Goal: Task Accomplishment & Management: Use online tool/utility

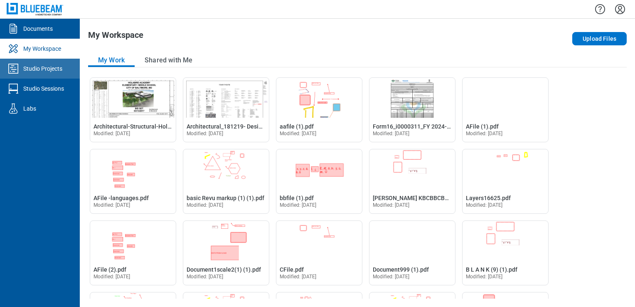
click at [49, 63] on link "Studio Projects" at bounding box center [40, 69] width 80 height 20
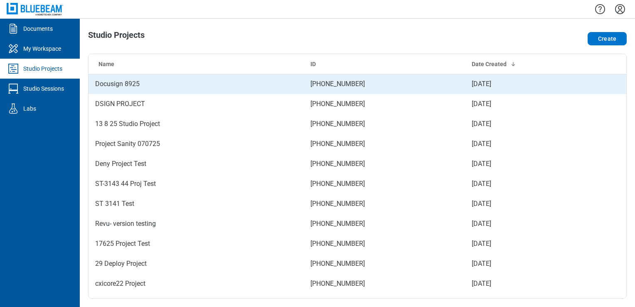
click at [120, 81] on td "Docusign 8925" at bounding box center [196, 84] width 215 height 20
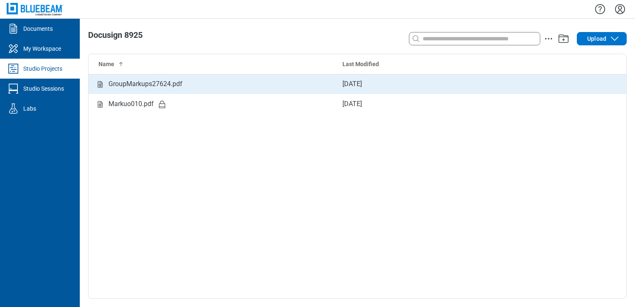
click at [143, 77] on td "GroupMarkups27624.pdf" at bounding box center [212, 84] width 247 height 20
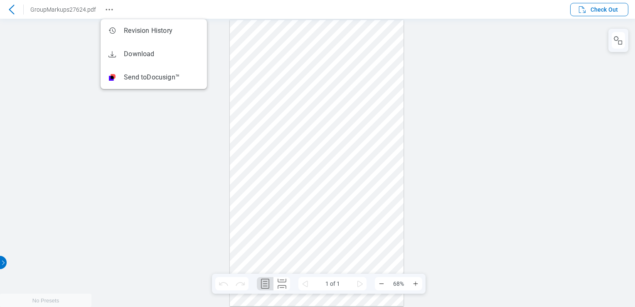
click at [108, 7] on icon "Revision History" at bounding box center [109, 10] width 10 height 10
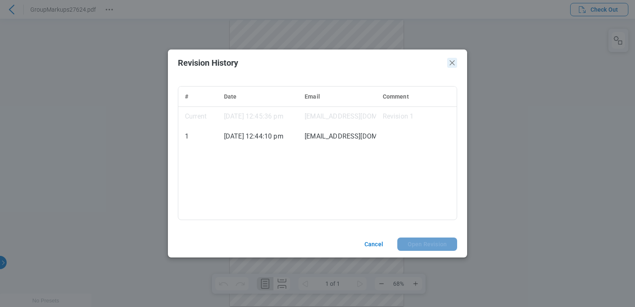
click at [451, 62] on icon "Close" at bounding box center [452, 63] width 10 height 10
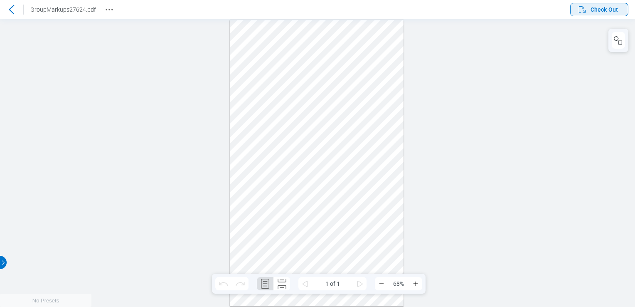
click at [604, 12] on span "Check Out" at bounding box center [604, 9] width 27 height 8
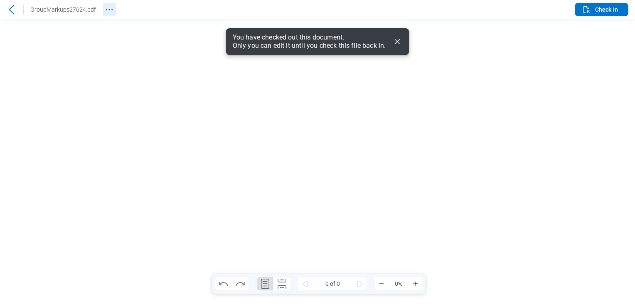
click at [106, 11] on icon "Revision History" at bounding box center [109, 10] width 10 height 10
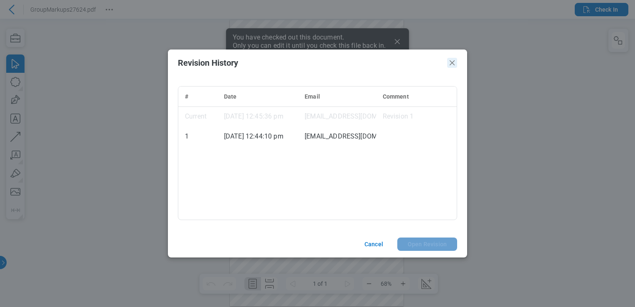
click at [455, 66] on icon "Close" at bounding box center [452, 63] width 10 height 10
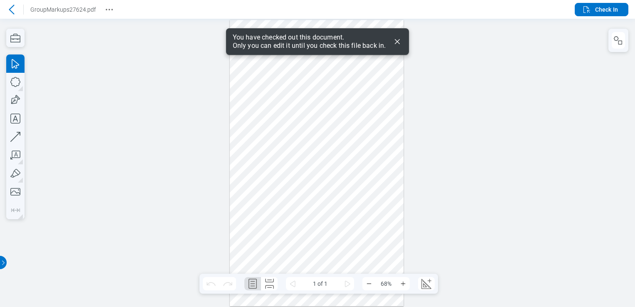
click at [401, 40] on icon "Dismiss" at bounding box center [397, 42] width 10 height 10
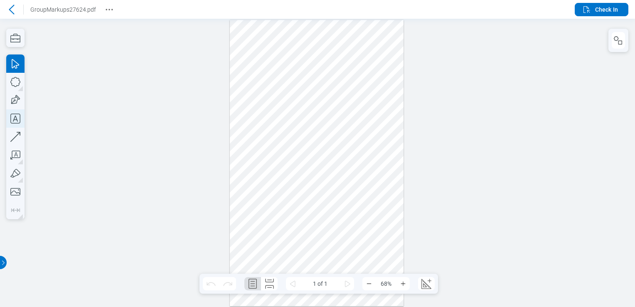
click at [13, 113] on icon "button" at bounding box center [15, 118] width 18 height 18
click at [335, 122] on div at bounding box center [317, 163] width 174 height 286
click at [347, 148] on div at bounding box center [317, 163] width 174 height 286
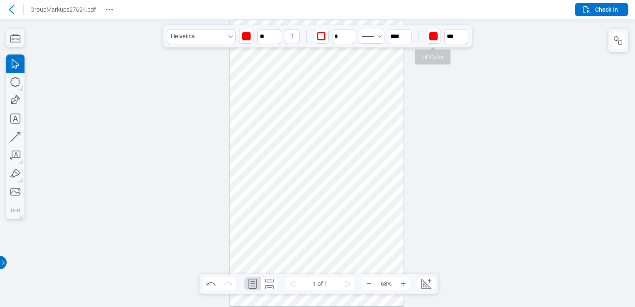
click at [428, 40] on div "button" at bounding box center [433, 36] width 13 height 13
click at [442, 65] on div at bounding box center [443, 66] width 7 height 7
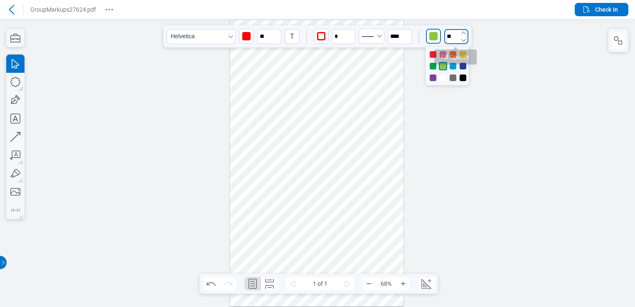
click at [445, 39] on input "**" at bounding box center [456, 36] width 24 height 15
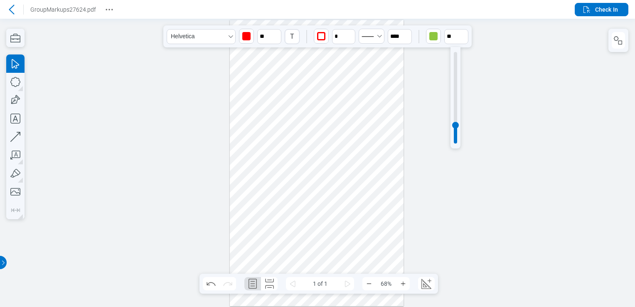
click at [454, 59] on div at bounding box center [455, 97] width 3 height 91
type input "***"
click at [244, 35] on div "button" at bounding box center [246, 36] width 8 height 8
click at [279, 74] on div at bounding box center [277, 77] width 7 height 7
click at [369, 135] on div at bounding box center [317, 163] width 174 height 286
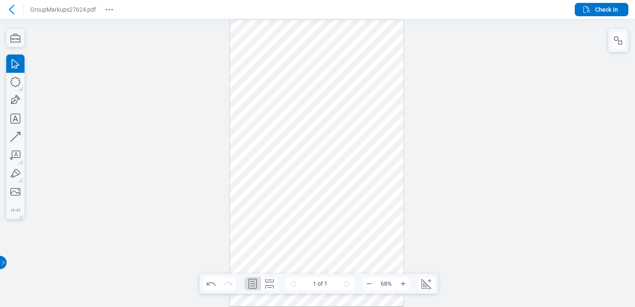
click at [345, 124] on div at bounding box center [317, 163] width 174 height 286
drag, startPoint x: 358, startPoint y: 124, endPoint x: 370, endPoint y: 123, distance: 12.1
click at [370, 123] on div at bounding box center [317, 163] width 174 height 286
drag, startPoint x: 352, startPoint y: 125, endPoint x: 353, endPoint y: 130, distance: 5.0
click at [353, 130] on div at bounding box center [317, 163] width 174 height 286
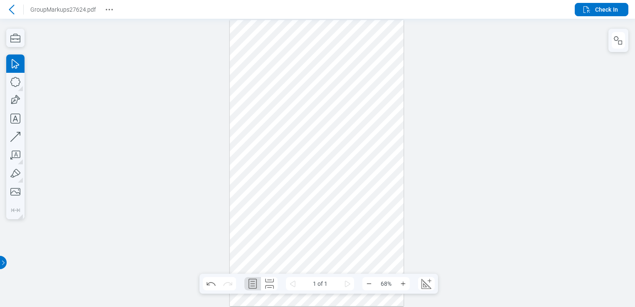
click at [360, 112] on div at bounding box center [317, 163] width 174 height 286
click at [604, 12] on span "Check In" at bounding box center [606, 9] width 23 height 8
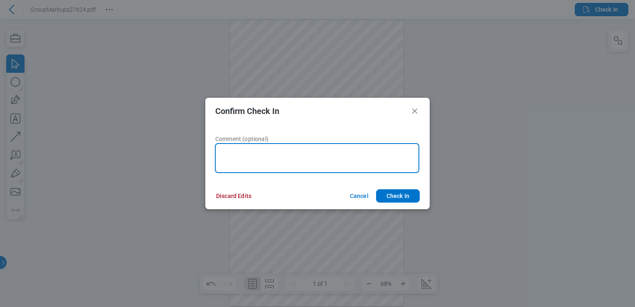
click at [313, 153] on textarea at bounding box center [317, 158] width 205 height 30
type textarea "**********"
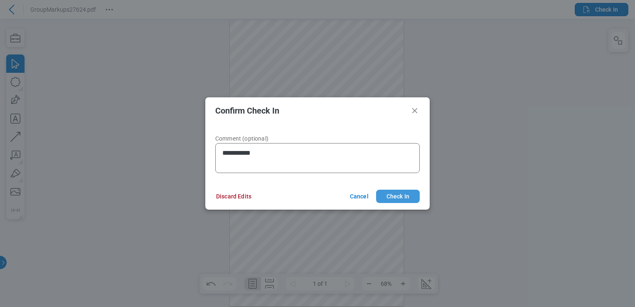
click at [402, 199] on button "Check In" at bounding box center [398, 196] width 44 height 13
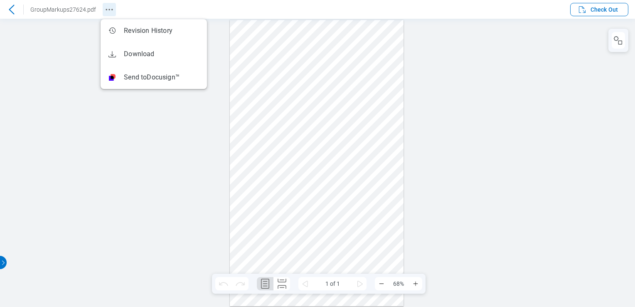
click at [109, 5] on icon "Revision History" at bounding box center [109, 10] width 10 height 10
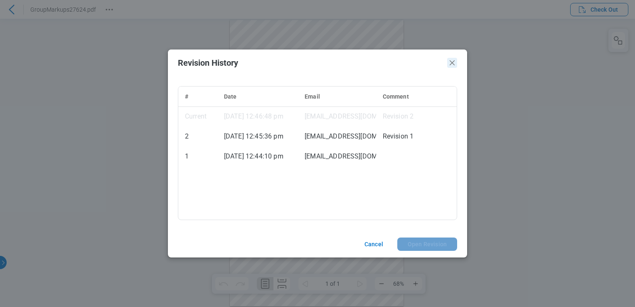
click at [455, 67] on icon "Close" at bounding box center [452, 63] width 10 height 10
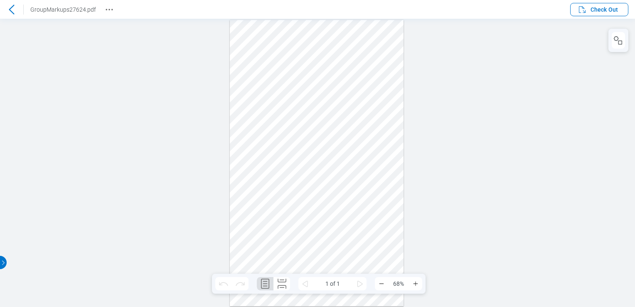
click at [10, 11] on icon at bounding box center [12, 10] width 10 height 10
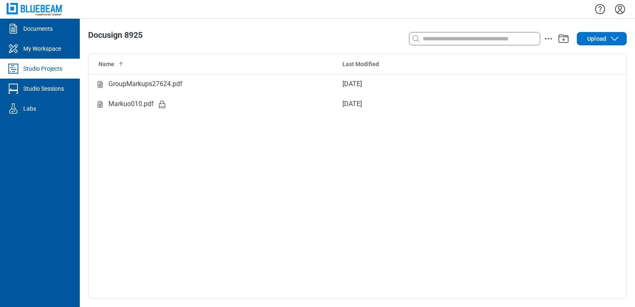
click at [127, 90] on td "GroupMarkups27624.pdf" at bounding box center [212, 84] width 247 height 20
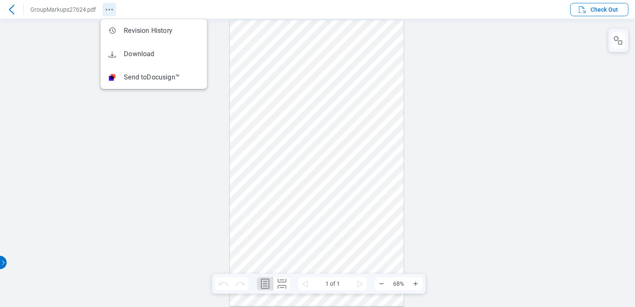
click at [106, 9] on icon "Revision History" at bounding box center [109, 10] width 10 height 10
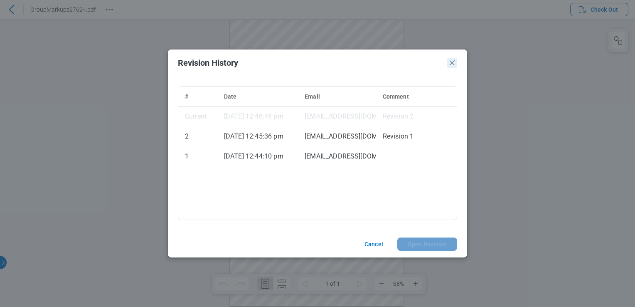
click at [449, 65] on icon "Close" at bounding box center [452, 63] width 10 height 10
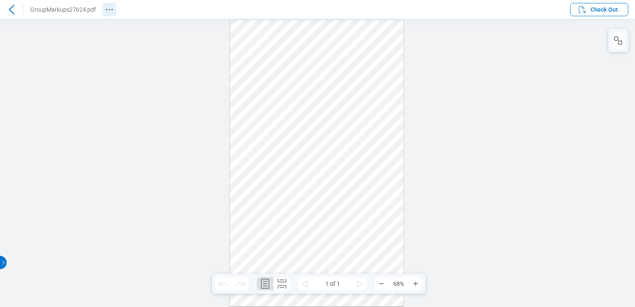
click at [107, 13] on icon "Revision History" at bounding box center [109, 10] width 10 height 10
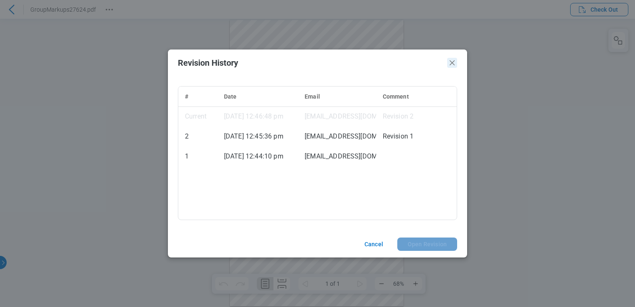
drag, startPoint x: 454, startPoint y: 66, endPoint x: 635, endPoint y: 5, distance: 190.7
click at [454, 66] on icon "Close" at bounding box center [452, 63] width 10 height 10
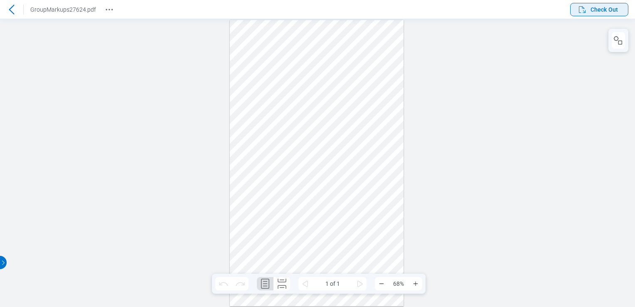
click at [614, 11] on span "Check Out" at bounding box center [604, 9] width 27 height 8
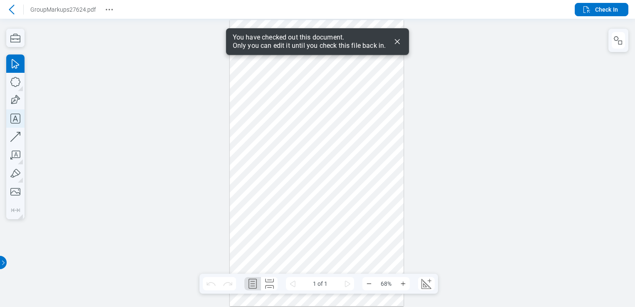
click at [13, 121] on icon "button" at bounding box center [15, 118] width 18 height 18
click at [242, 163] on div at bounding box center [317, 163] width 174 height 286
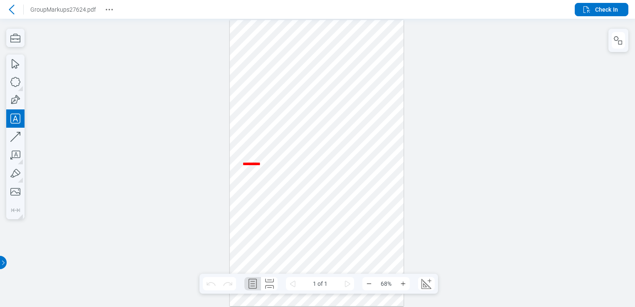
click at [349, 173] on div at bounding box center [317, 163] width 174 height 286
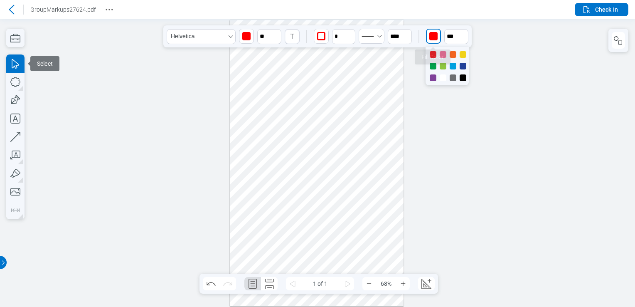
click at [429, 35] on div "button" at bounding box center [433, 36] width 8 height 8
drag, startPoint x: 432, startPoint y: 79, endPoint x: 449, endPoint y: 46, distance: 37.6
click at [432, 79] on div at bounding box center [433, 77] width 7 height 7
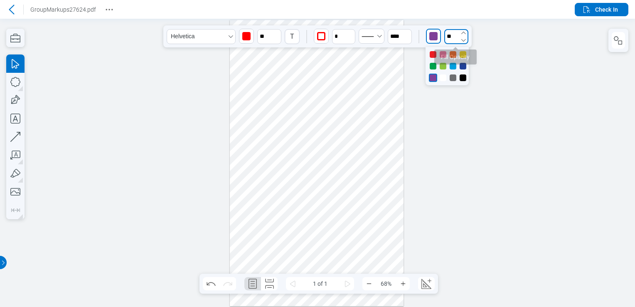
click at [452, 34] on input "**" at bounding box center [456, 36] width 24 height 15
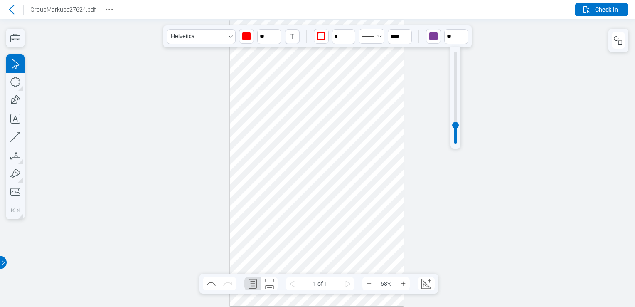
click at [454, 63] on div at bounding box center [456, 97] width 10 height 101
click at [454, 64] on div at bounding box center [455, 97] width 3 height 91
type input "***"
click at [248, 36] on div "button" at bounding box center [246, 36] width 8 height 8
click at [278, 76] on div at bounding box center [277, 77] width 7 height 7
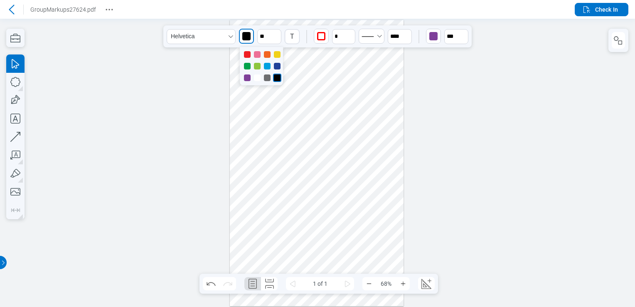
drag, startPoint x: 266, startPoint y: 164, endPoint x: 285, endPoint y: 164, distance: 19.5
click at [285, 164] on div at bounding box center [317, 163] width 174 height 286
click at [263, 165] on div at bounding box center [317, 163] width 174 height 286
drag, startPoint x: 264, startPoint y: 168, endPoint x: 264, endPoint y: 177, distance: 8.3
click at [264, 177] on div at bounding box center [317, 163] width 174 height 286
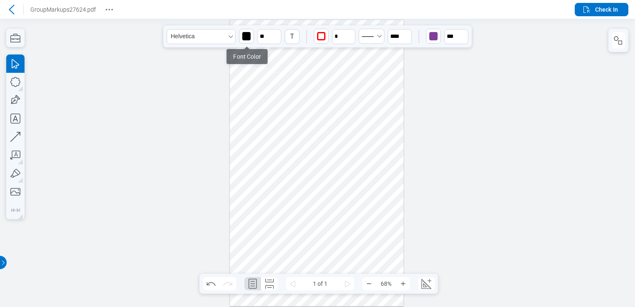
click at [249, 36] on div "button" at bounding box center [246, 36] width 8 height 8
click at [247, 40] on div "button" at bounding box center [246, 36] width 13 height 13
click at [258, 81] on div at bounding box center [257, 77] width 7 height 7
drag, startPoint x: 343, startPoint y: 201, endPoint x: 344, endPoint y: 178, distance: 22.9
click at [342, 200] on div at bounding box center [317, 163] width 174 height 286
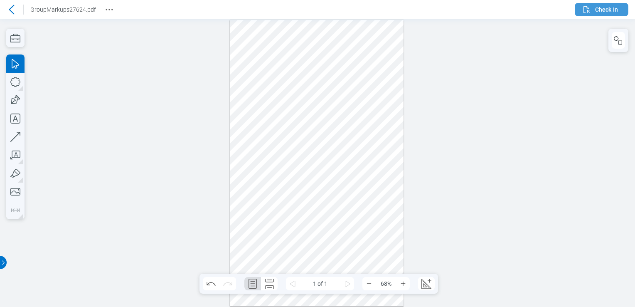
click at [602, 9] on span "Check In" at bounding box center [606, 9] width 23 height 8
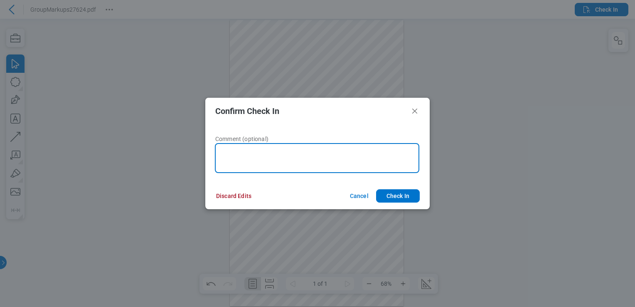
click at [289, 165] on textarea at bounding box center [317, 158] width 205 height 30
type textarea "*"
type textarea "**********"
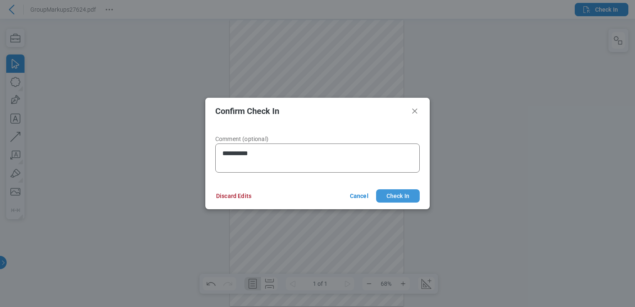
click at [397, 192] on button "Check In" at bounding box center [398, 195] width 44 height 13
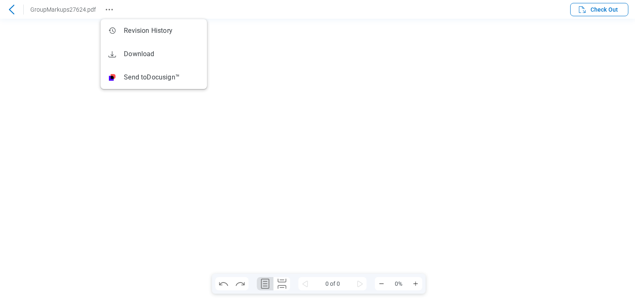
click at [106, 15] on button "Revision History" at bounding box center [109, 9] width 13 height 13
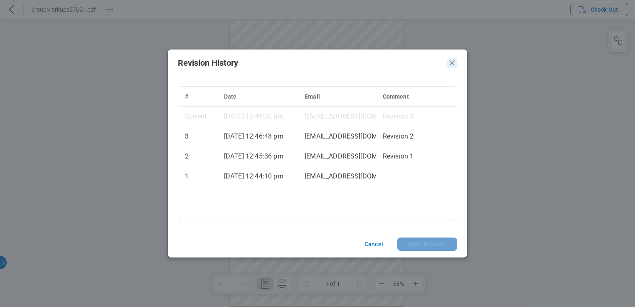
click at [452, 64] on icon "Close" at bounding box center [452, 63] width 10 height 10
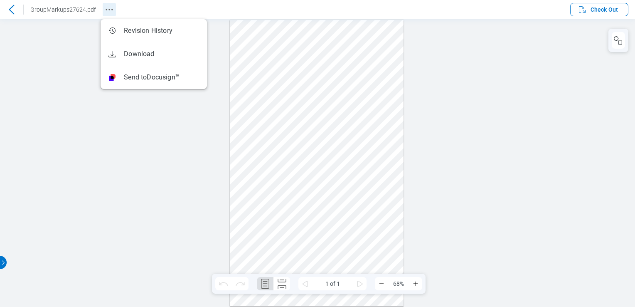
click at [104, 12] on icon "Revision History" at bounding box center [109, 10] width 10 height 10
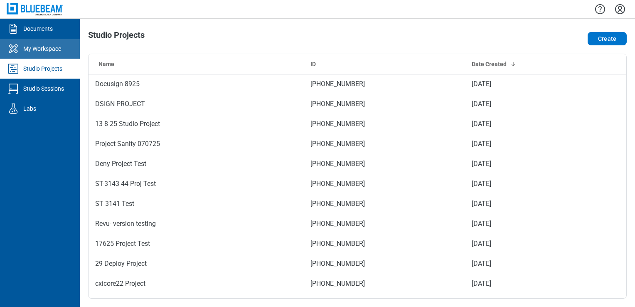
click at [56, 48] on div "My Workspace" at bounding box center [42, 48] width 38 height 8
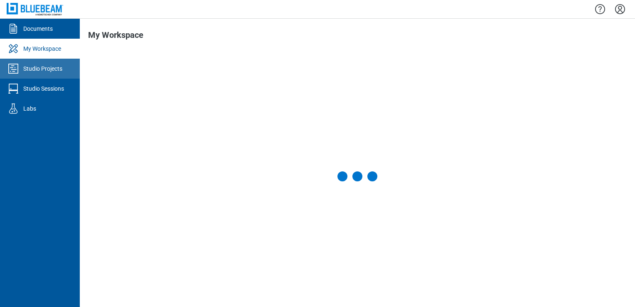
click at [54, 72] on div "Studio Projects" at bounding box center [42, 68] width 39 height 8
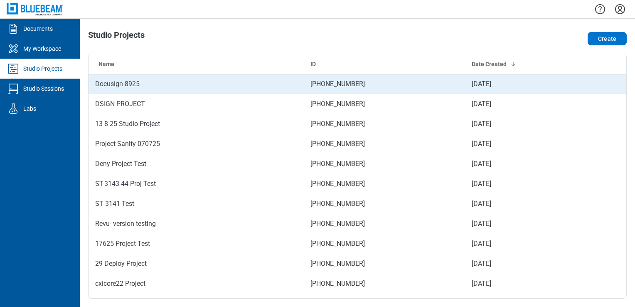
click at [127, 82] on td "Docusign 8925" at bounding box center [196, 84] width 215 height 20
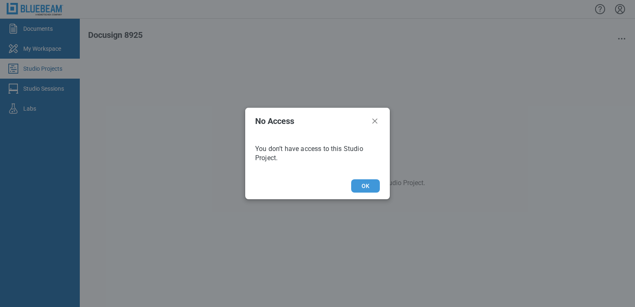
click at [361, 187] on button "OK" at bounding box center [365, 185] width 29 height 13
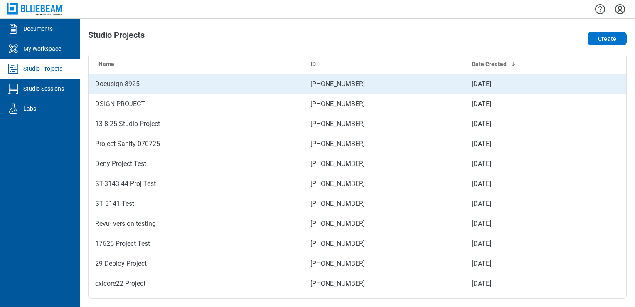
click at [116, 85] on td "Docusign 8925" at bounding box center [196, 84] width 215 height 20
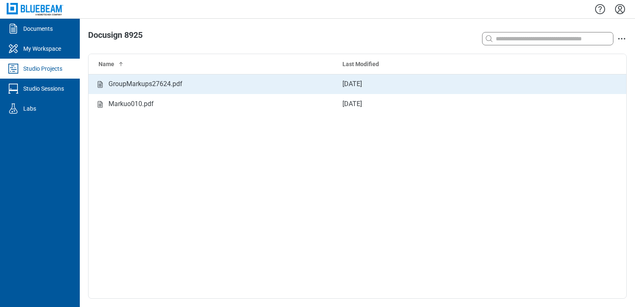
click at [134, 84] on div "GroupMarkups27624.pdf" at bounding box center [146, 84] width 74 height 10
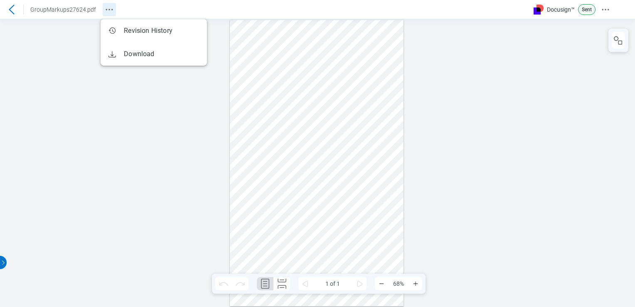
click at [104, 5] on icon "Revision History" at bounding box center [109, 10] width 10 height 10
click at [599, 12] on button "Docusign Menu" at bounding box center [605, 9] width 13 height 13
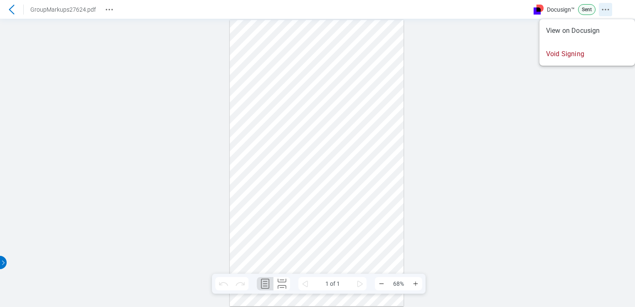
click at [599, 12] on button "Docusign Menu" at bounding box center [605, 9] width 13 height 13
click at [525, 119] on div at bounding box center [317, 163] width 635 height 288
click at [106, 12] on icon "Revision History" at bounding box center [109, 10] width 10 height 10
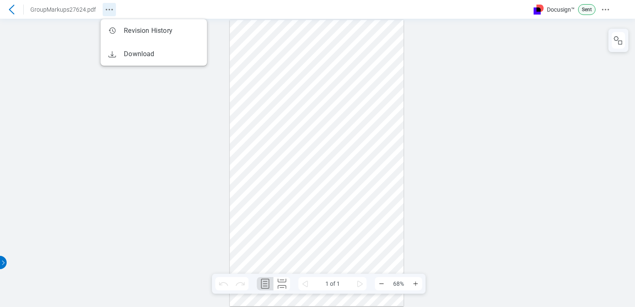
click at [111, 8] on icon "Revision History" at bounding box center [109, 10] width 10 height 10
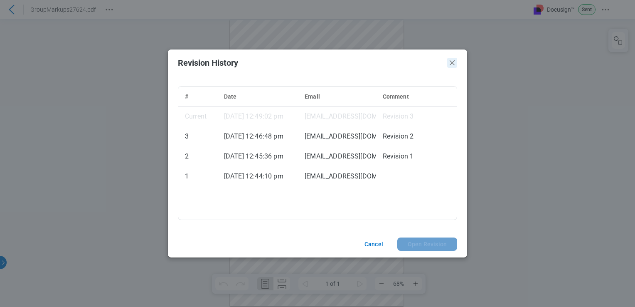
click at [451, 60] on icon "Close" at bounding box center [452, 63] width 10 height 10
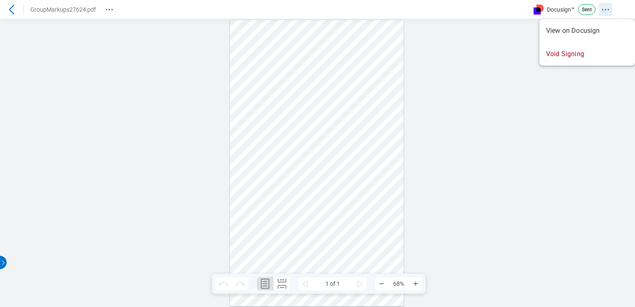
click at [604, 7] on icon "Docusign Menu" at bounding box center [606, 10] width 10 height 10
click at [501, 54] on div at bounding box center [317, 163] width 635 height 288
click at [112, 11] on icon "Revision History" at bounding box center [109, 10] width 10 height 10
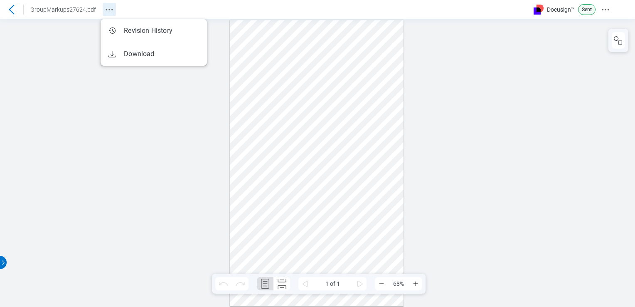
click at [112, 14] on icon "Revision History" at bounding box center [109, 10] width 10 height 10
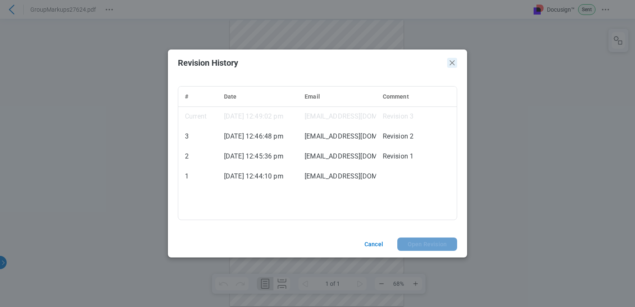
click at [457, 67] on header "Revision History" at bounding box center [317, 62] width 299 height 27
click at [451, 64] on icon "Close" at bounding box center [452, 62] width 5 height 5
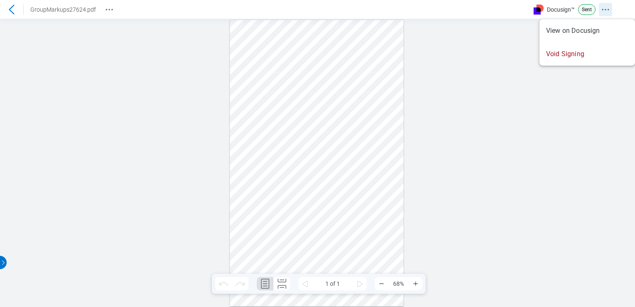
click at [599, 9] on button "Docusign Menu" at bounding box center [605, 9] width 13 height 13
click at [485, 51] on div at bounding box center [317, 163] width 635 height 288
click at [159, 73] on div at bounding box center [317, 163] width 635 height 288
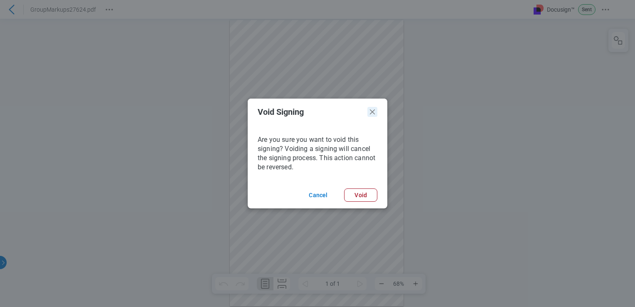
click at [376, 107] on icon "Void Signing Dialog" at bounding box center [372, 112] width 10 height 10
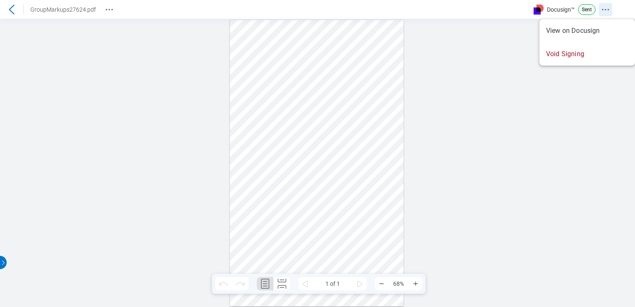
click at [605, 11] on icon "Docusign Menu" at bounding box center [606, 10] width 10 height 10
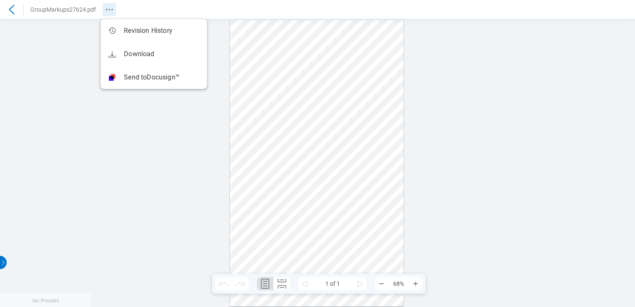
click at [103, 10] on button "Revision History" at bounding box center [109, 9] width 13 height 13
click at [75, 64] on div "Sign here" at bounding box center [317, 163] width 635 height 288
click at [446, 62] on div "Sign here" at bounding box center [317, 163] width 635 height 288
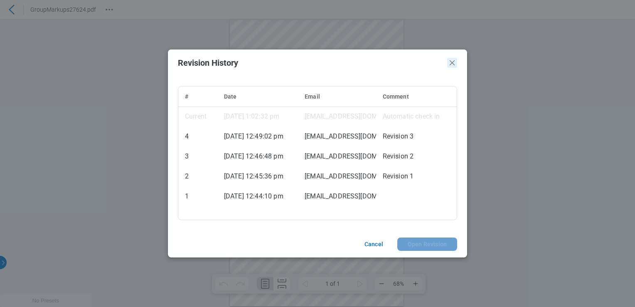
click at [448, 67] on icon "Close" at bounding box center [452, 63] width 10 height 10
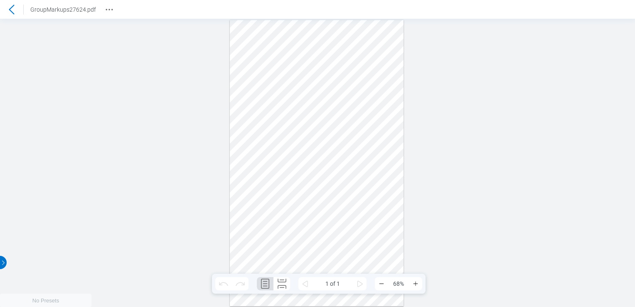
click at [7, 9] on icon at bounding box center [12, 10] width 10 height 10
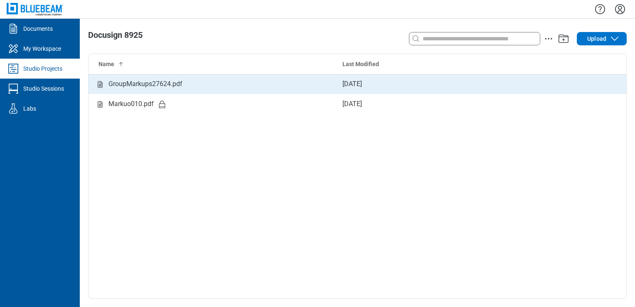
click at [349, 88] on td "[DATE]" at bounding box center [454, 84] width 237 height 20
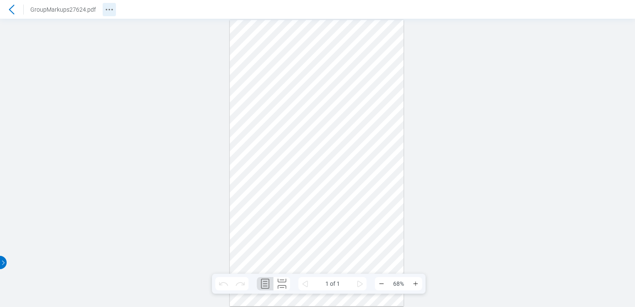
click at [104, 8] on icon "Revision History" at bounding box center [109, 10] width 10 height 10
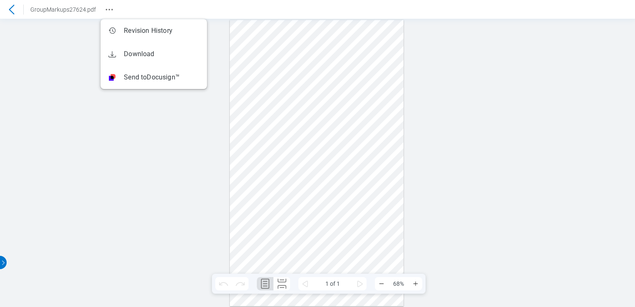
click at [22, 89] on div "Sign here" at bounding box center [317, 163] width 635 height 288
